Goal: Task Accomplishment & Management: Use online tool/utility

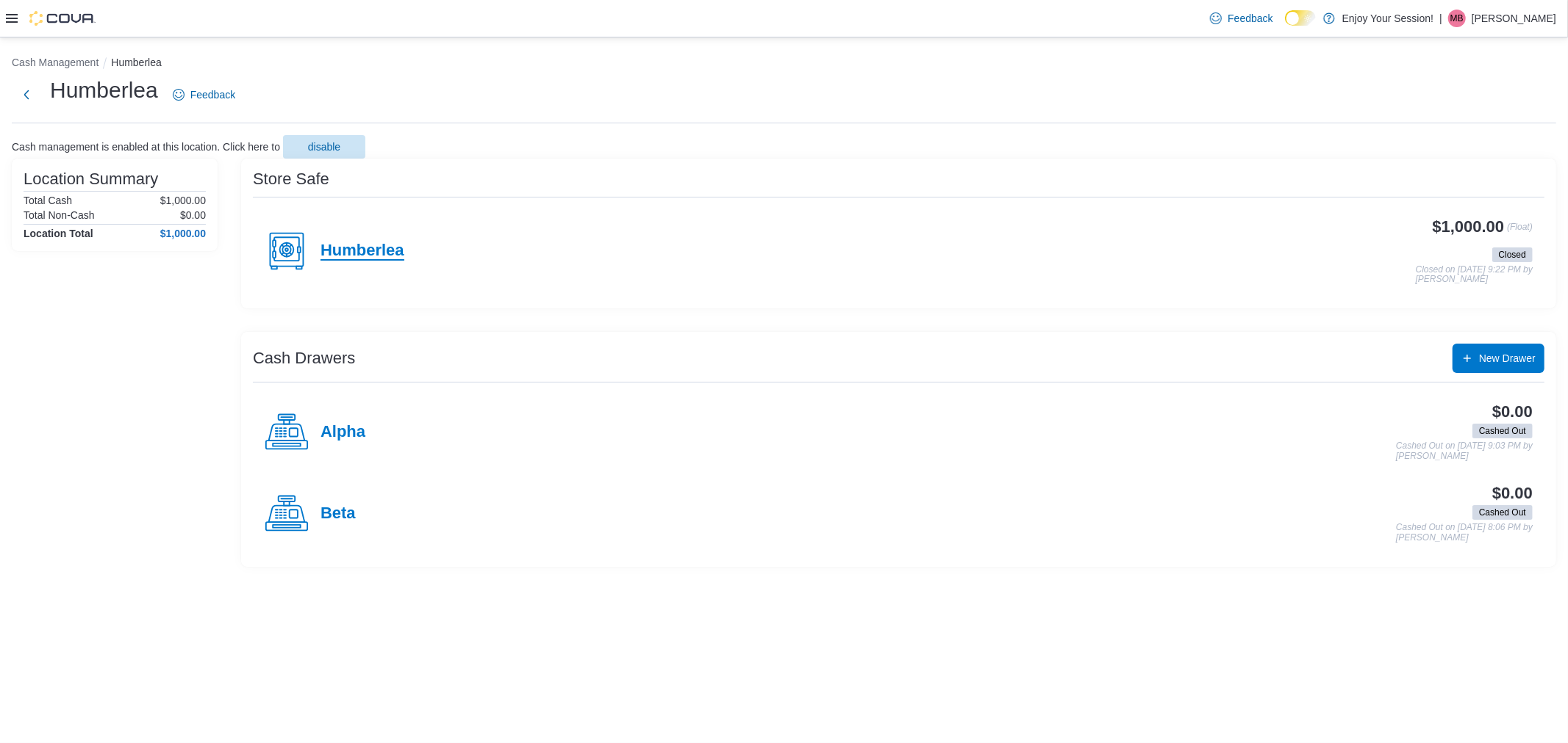
click at [379, 246] on h4 "Humberlea" at bounding box center [363, 251] width 84 height 19
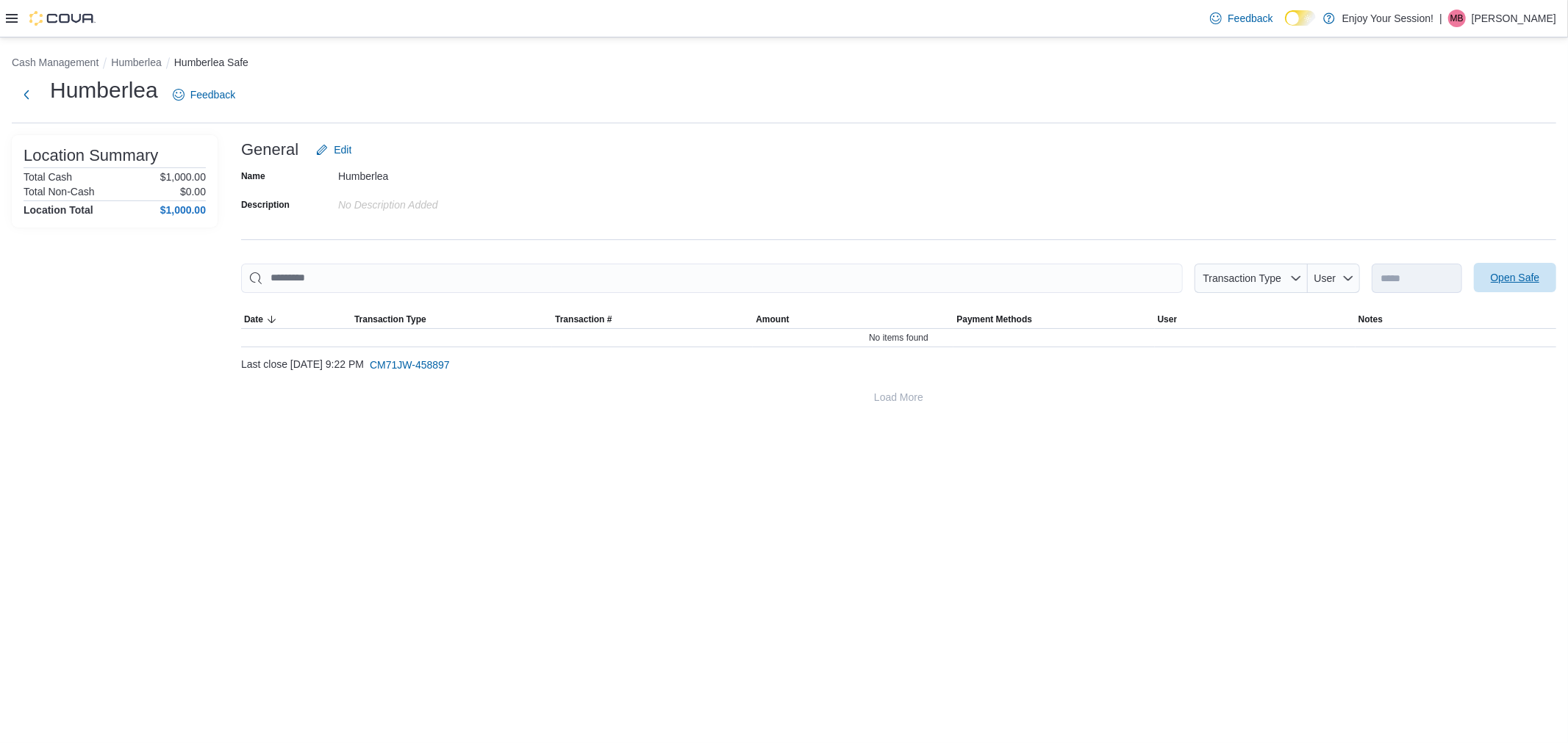
click at [782, 284] on span "Open Safe" at bounding box center [1514, 278] width 64 height 30
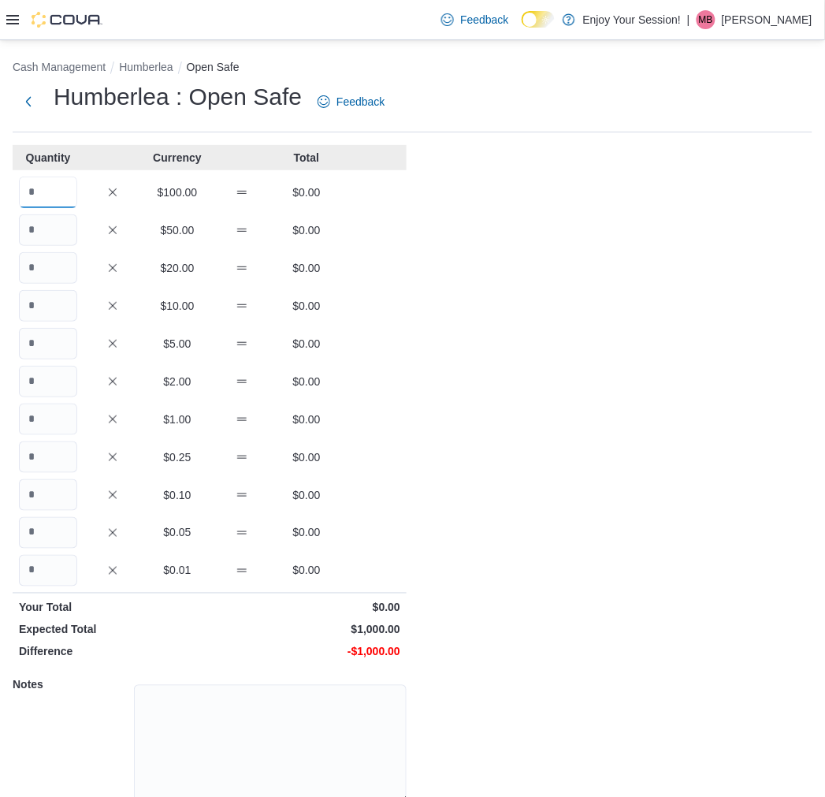
click at [61, 191] on input "Quantity" at bounding box center [48, 193] width 58 height 32
type input "*"
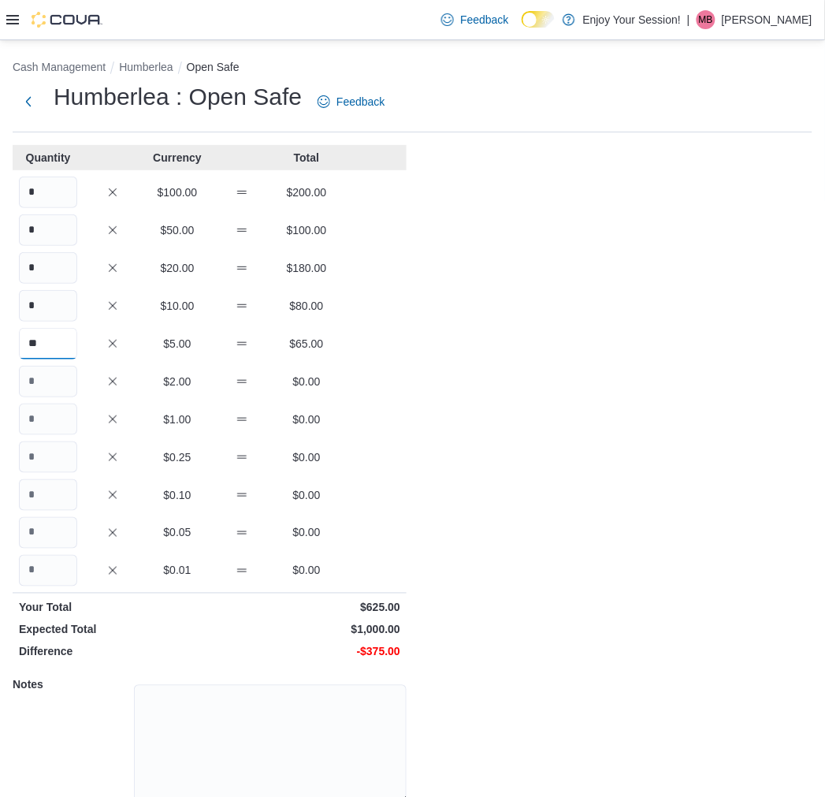
type input "**"
type input "***"
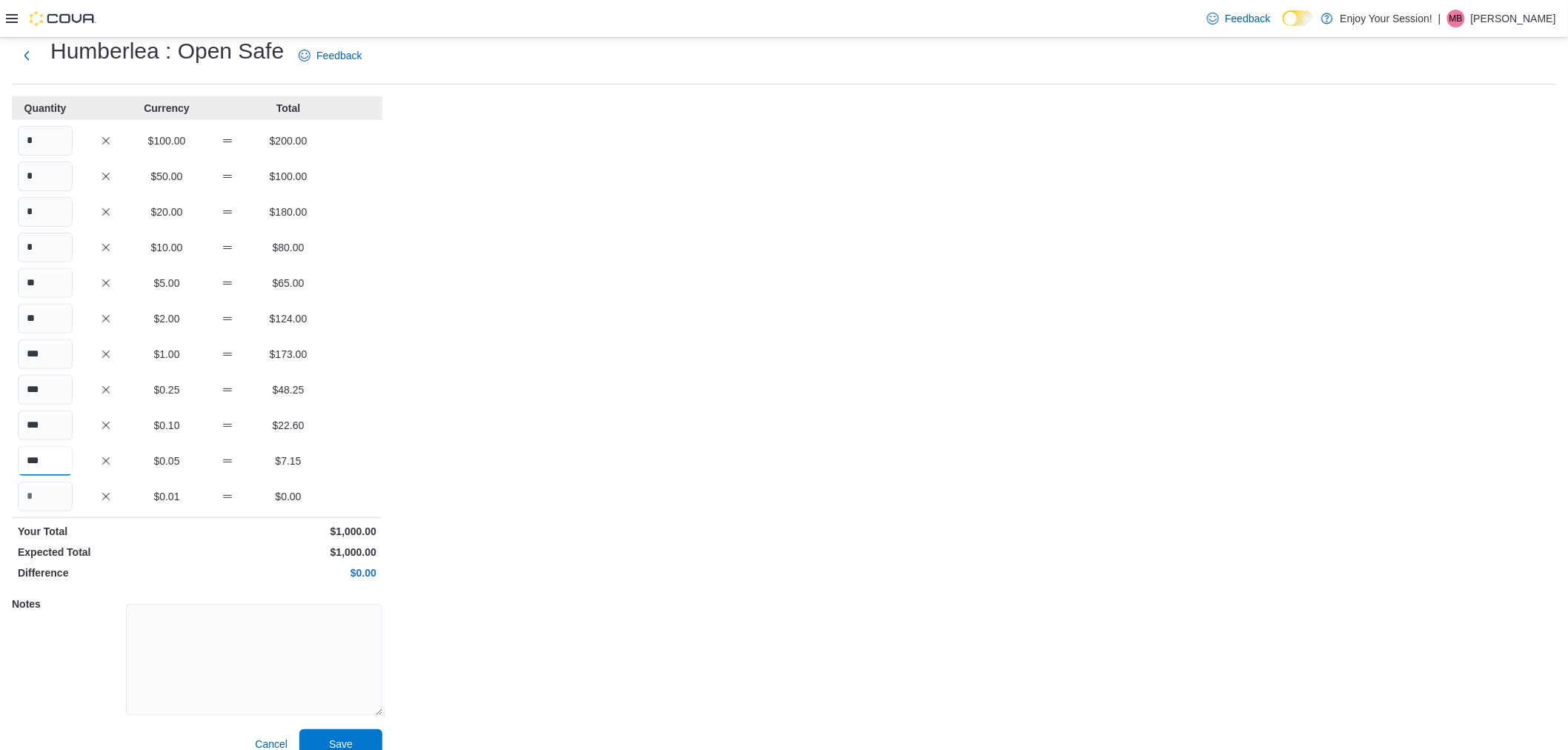
scroll to position [61, 0]
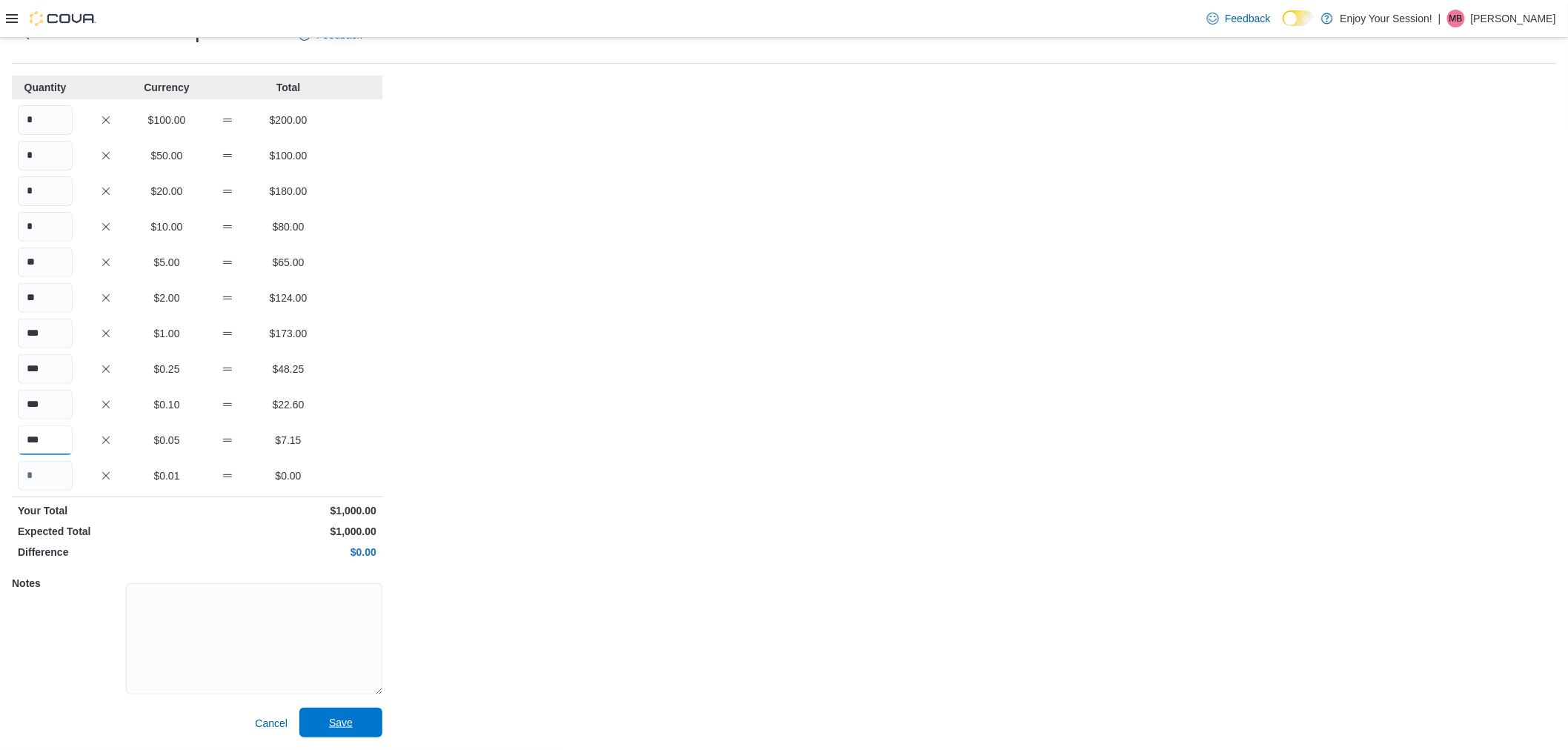
type input "***"
click at [356, 718] on span "Save" at bounding box center [341, 724] width 65 height 30
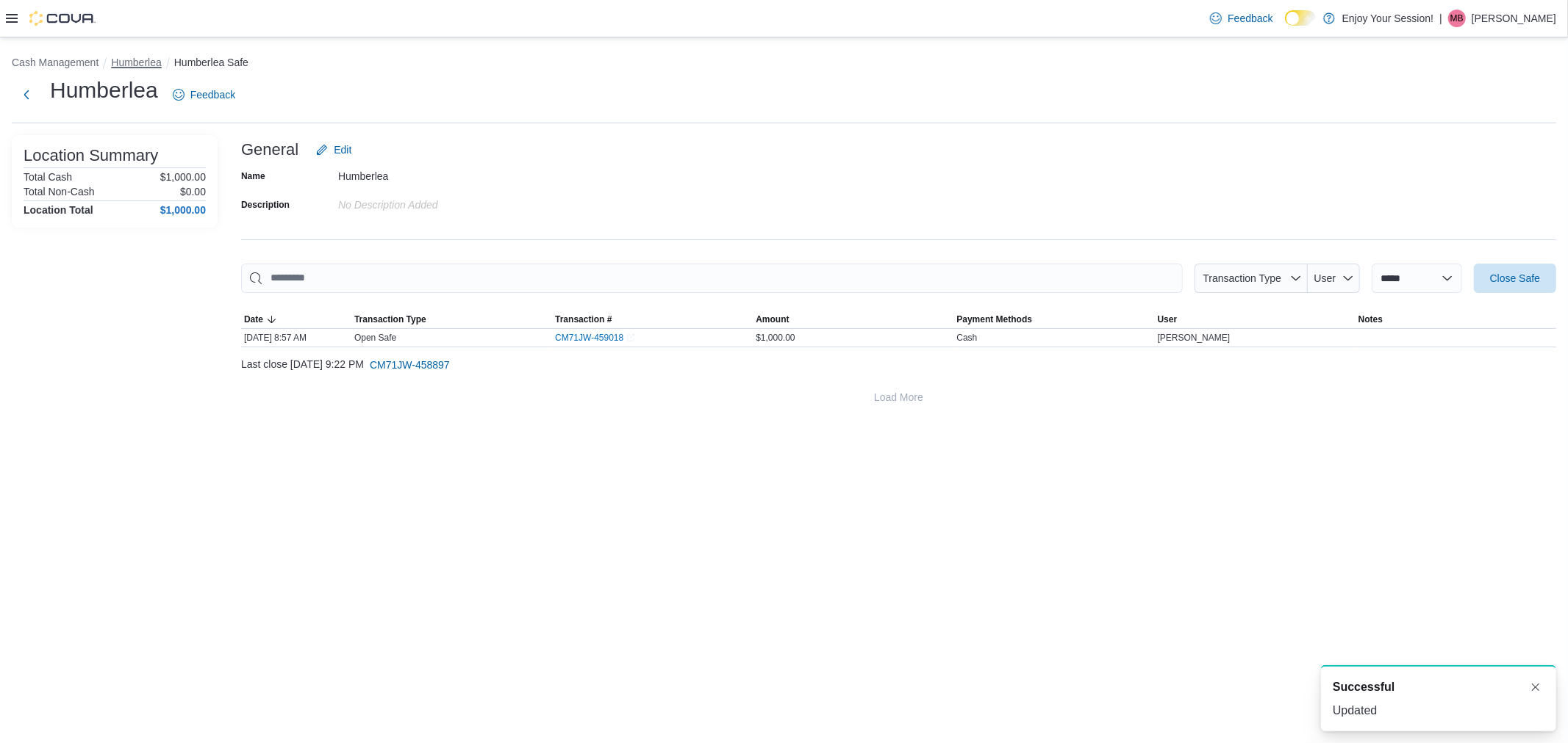
click at [133, 63] on button "Humberlea" at bounding box center [136, 62] width 50 height 12
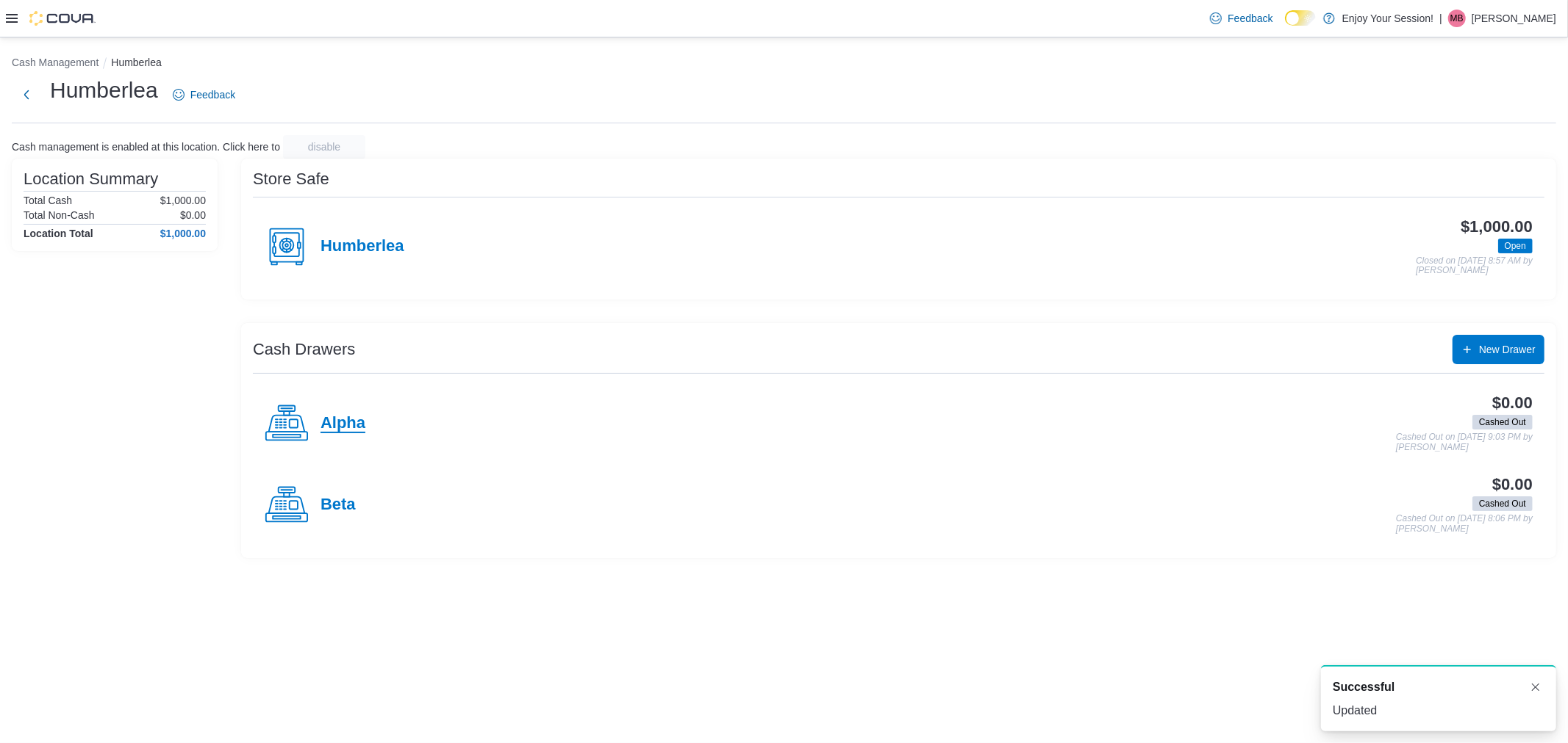
click at [354, 415] on h4 "Alpha" at bounding box center [343, 423] width 45 height 19
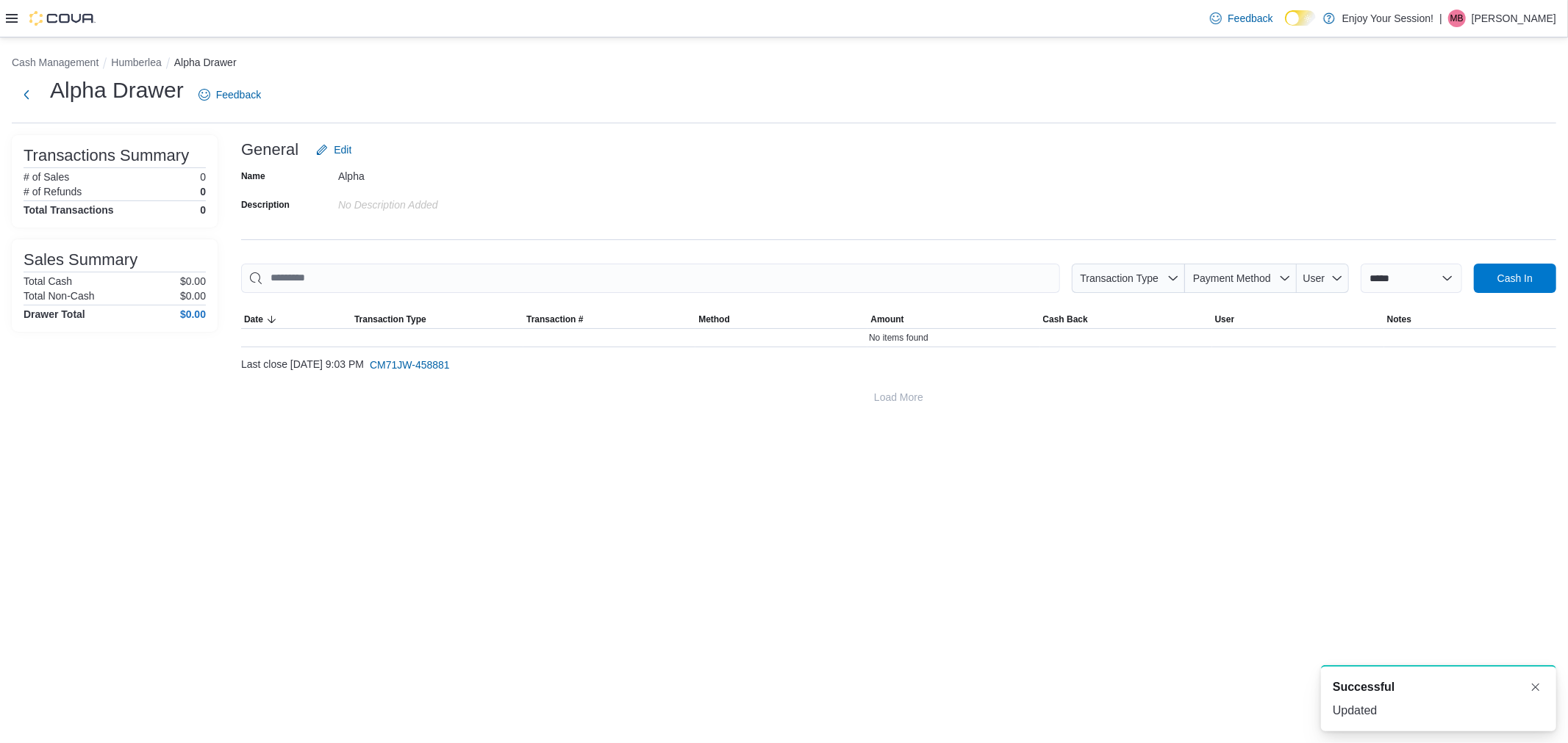
click at [782, 295] on div at bounding box center [898, 301] width 1315 height 18
click at [782, 255] on div "**********" at bounding box center [898, 273] width 1315 height 277
click at [782, 276] on span "Cash In" at bounding box center [1515, 278] width 35 height 15
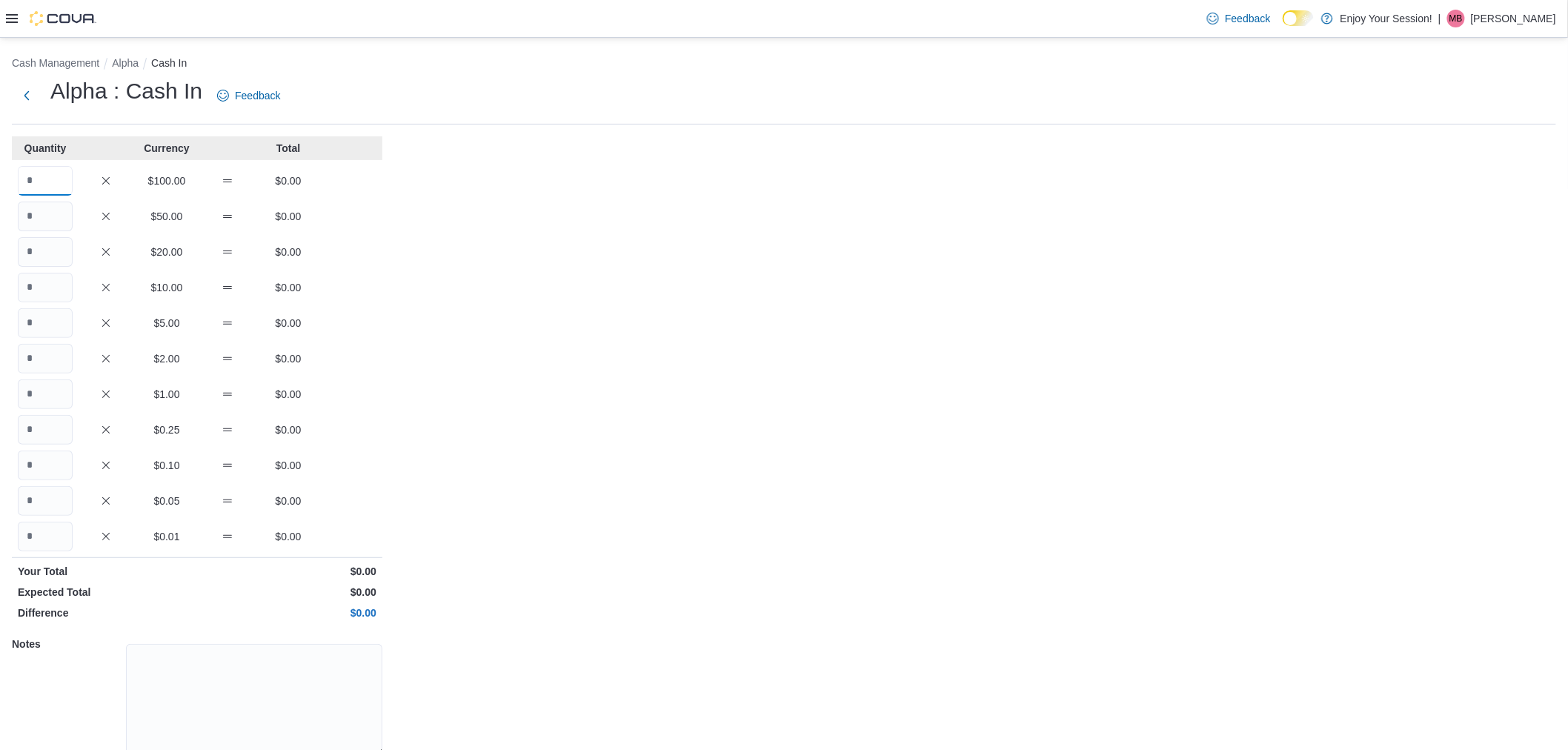
click at [55, 181] on input "Quantity" at bounding box center [45, 182] width 55 height 30
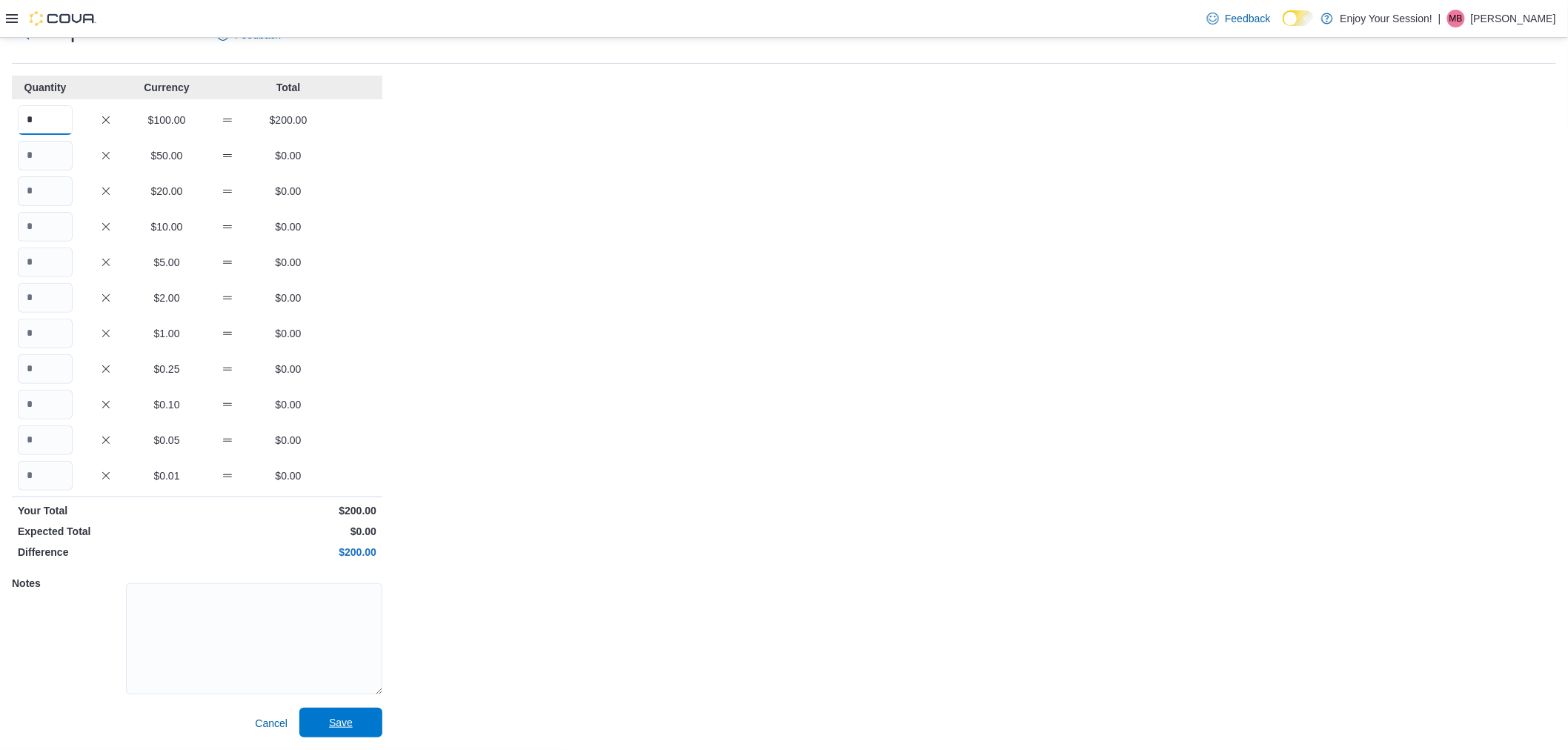
type input "*"
click at [362, 716] on span "Save" at bounding box center [341, 724] width 65 height 30
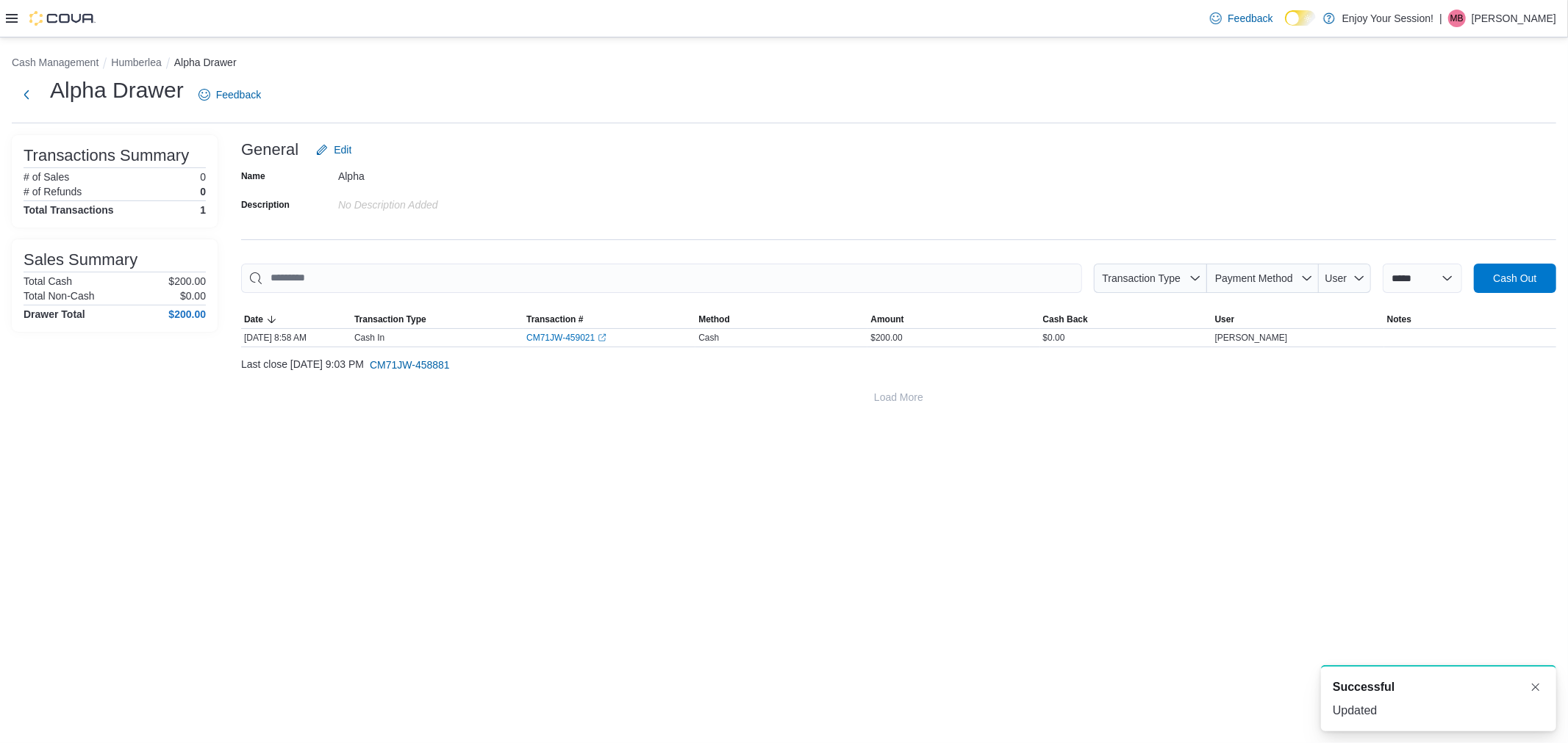
click at [152, 55] on li "Humberlea" at bounding box center [142, 62] width 62 height 15
click at [149, 62] on button "Humberlea" at bounding box center [136, 62] width 50 height 12
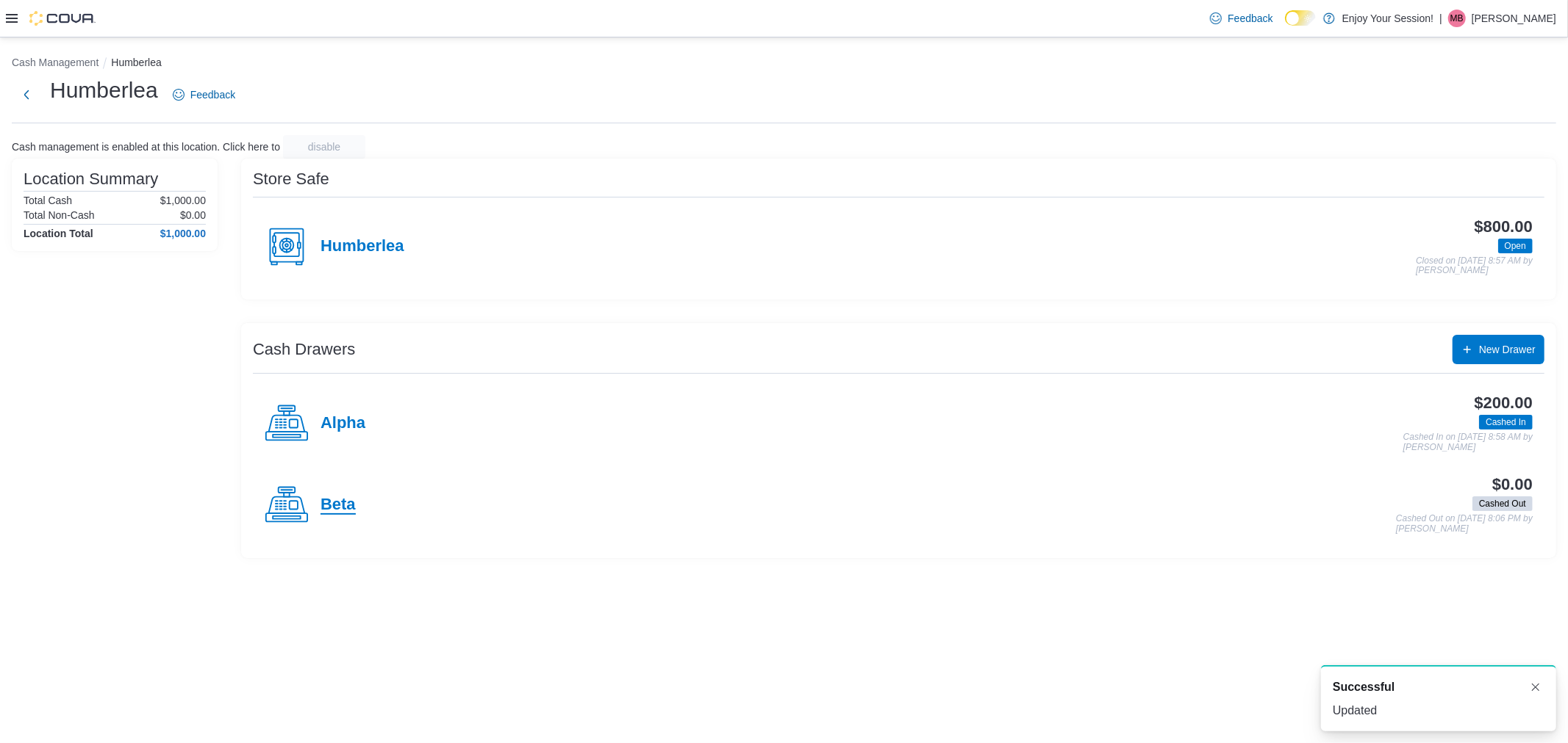
click at [348, 498] on h4 "Beta" at bounding box center [339, 505] width 35 height 19
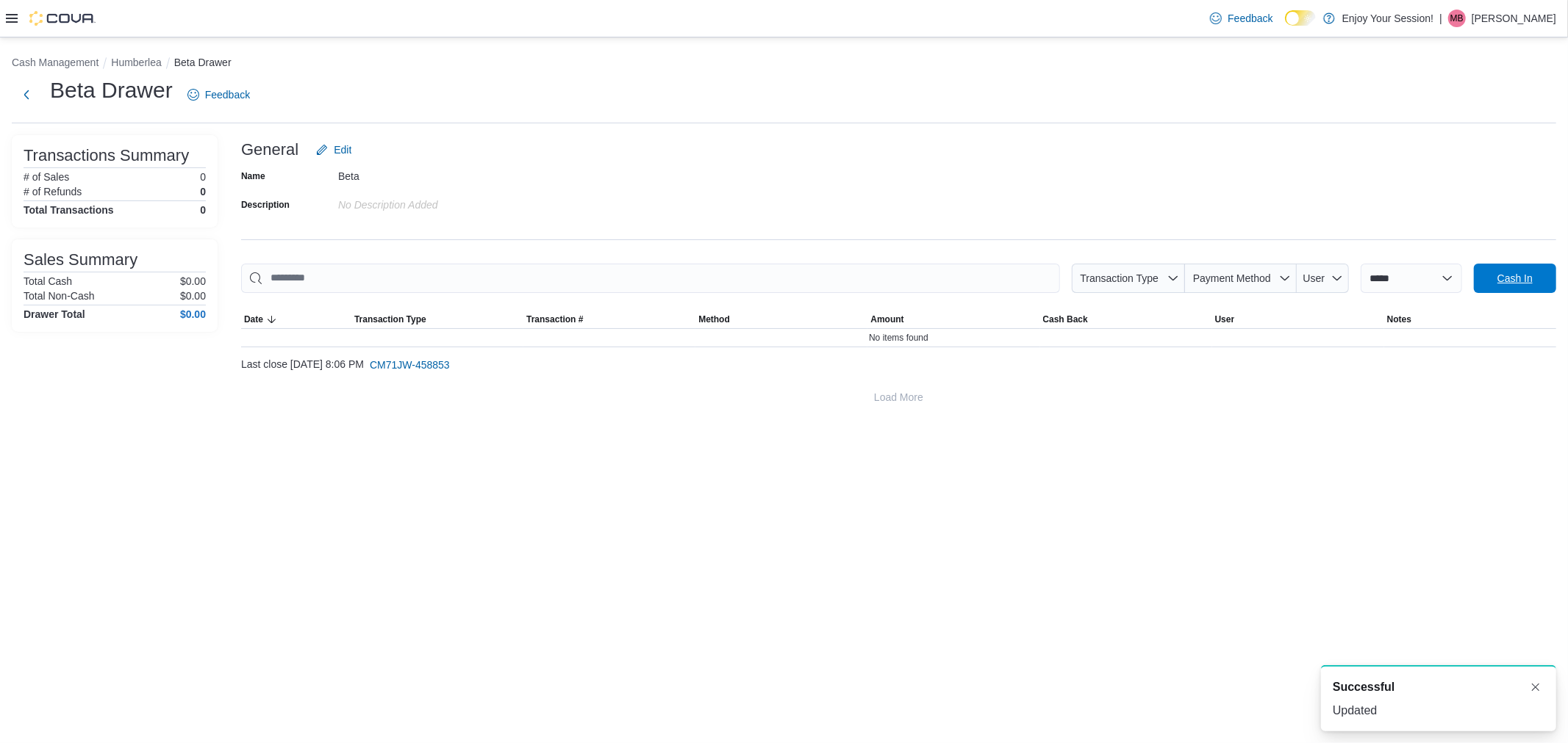
drag, startPoint x: 1522, startPoint y: 286, endPoint x: 585, endPoint y: 209, distance: 940.2
click at [782, 286] on span "Cash In" at bounding box center [1514, 279] width 64 height 30
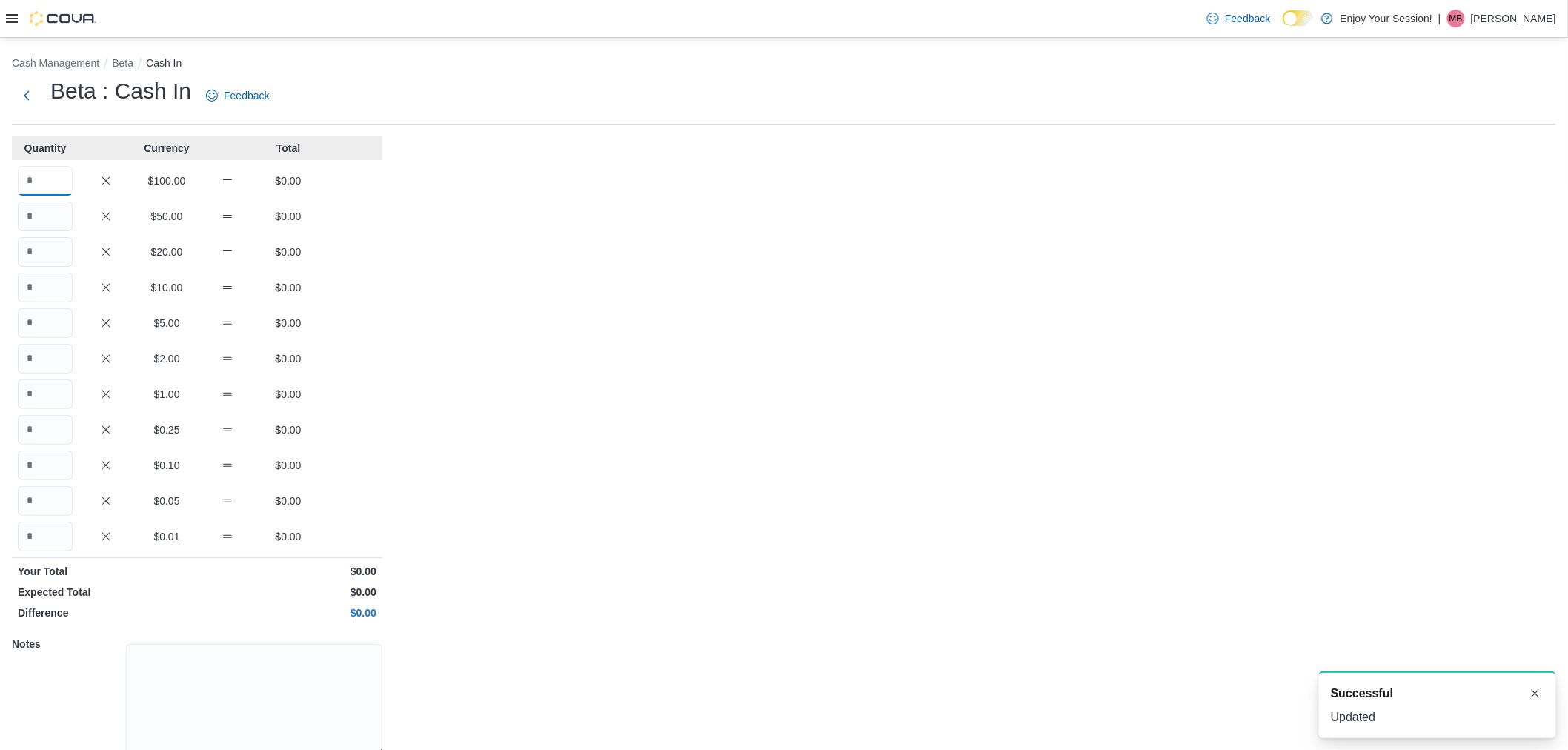
click at [36, 193] on input "Quantity" at bounding box center [45, 182] width 55 height 30
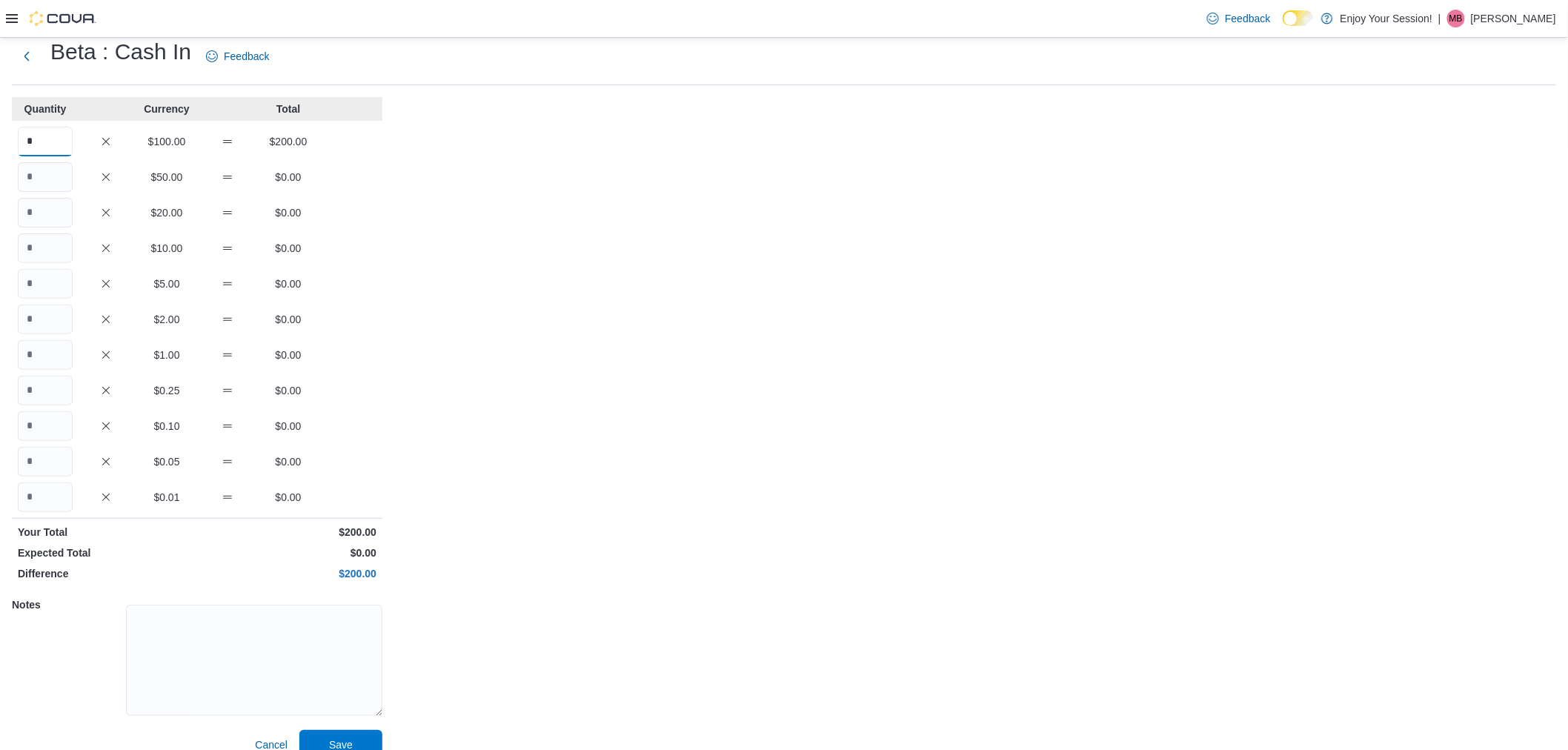
scroll to position [61, 0]
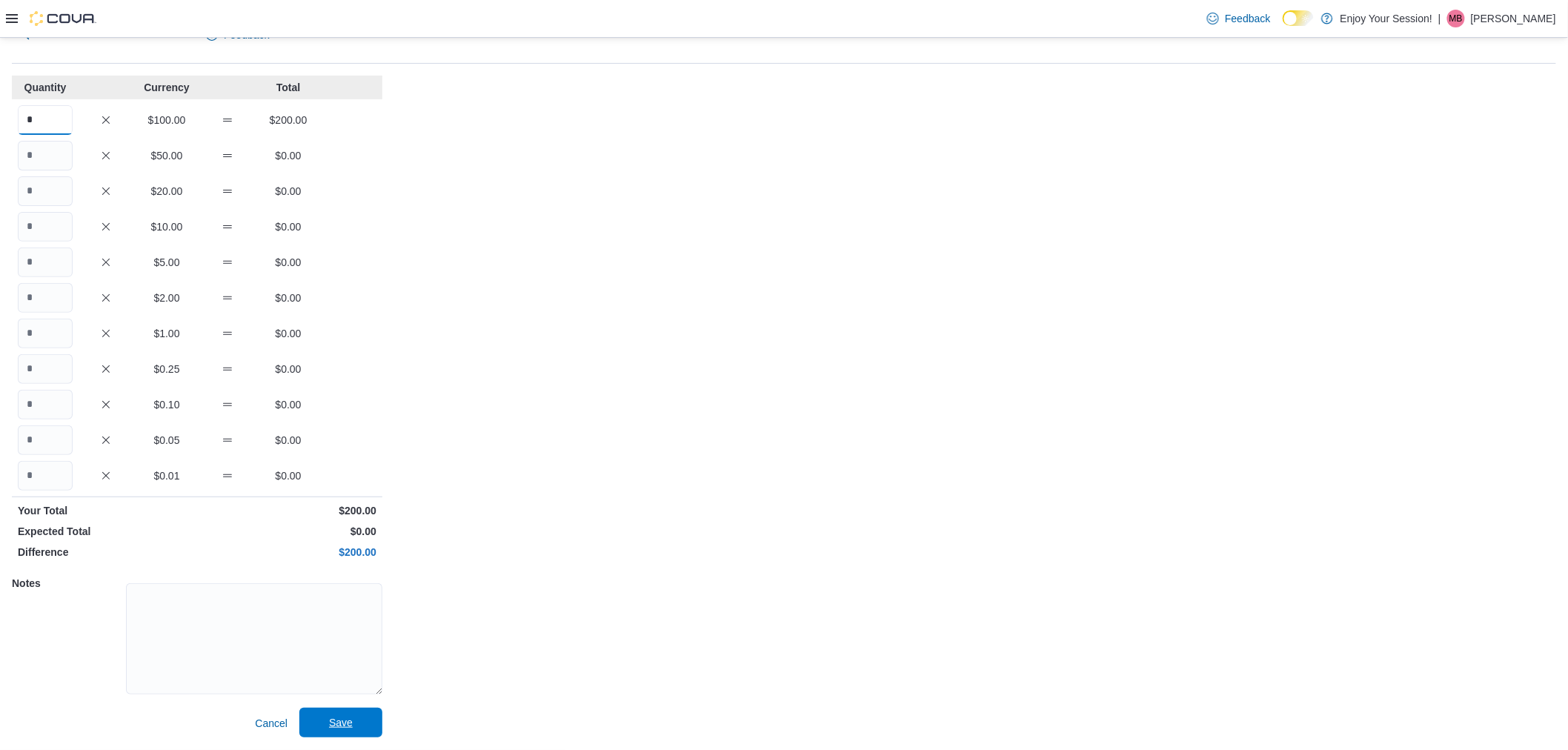
type input "*"
click at [326, 715] on span "Save" at bounding box center [341, 724] width 65 height 30
